Goal: Find specific page/section: Find specific page/section

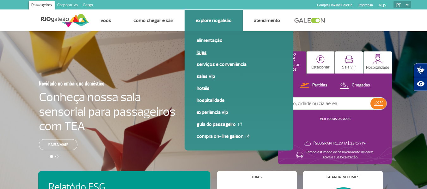
click at [204, 51] on link "Lojas" at bounding box center [239, 52] width 85 height 7
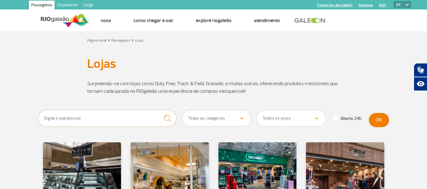
click at [90, 122] on input "text" at bounding box center [107, 118] width 138 height 16
click at [159, 110] on button "submit" at bounding box center [167, 118] width 17 height 17
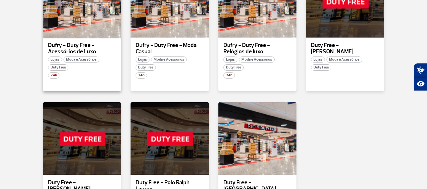
scroll to position [95, 0]
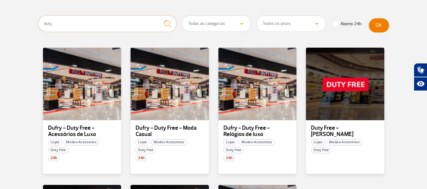
drag, startPoint x: 79, startPoint y: 23, endPoint x: 12, endPoint y: 27, distance: 66.8
click at [12, 26] on section "duty Todas as categorias Cosmético e Beleza Eletrônicos Livros e Revistas Moda …" at bounding box center [213, 176] width 427 height 323
type input "rio"
click at [159, 15] on button "submit" at bounding box center [167, 23] width 17 height 17
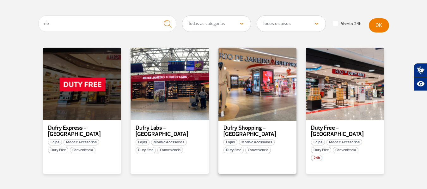
click at [258, 83] on div at bounding box center [258, 84] width 80 height 74
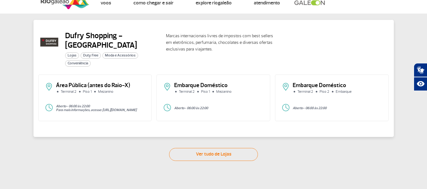
scroll to position [16, 0]
